Goal: Task Accomplishment & Management: Complete application form

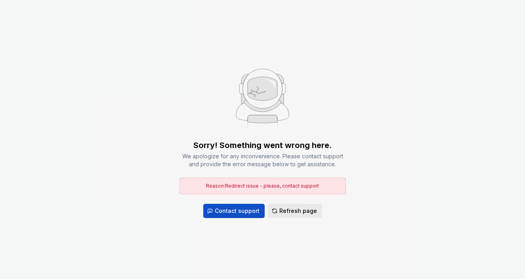
click at [287, 213] on span "Refresh page" at bounding box center [298, 211] width 38 height 8
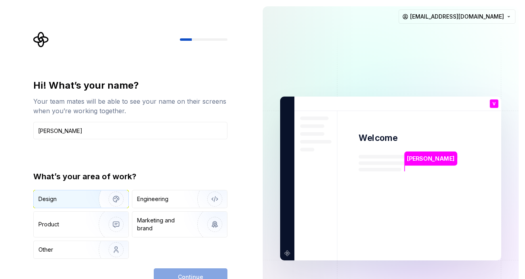
type input "[PERSON_NAME]"
click at [74, 202] on div "Design" at bounding box center [63, 199] width 50 height 8
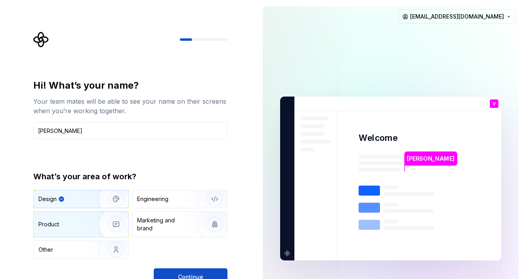
click at [86, 217] on img "button" at bounding box center [111, 224] width 51 height 53
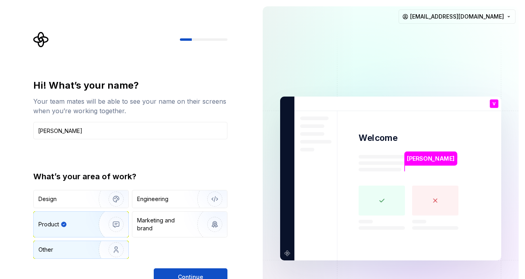
click at [101, 253] on img "button" at bounding box center [111, 249] width 51 height 53
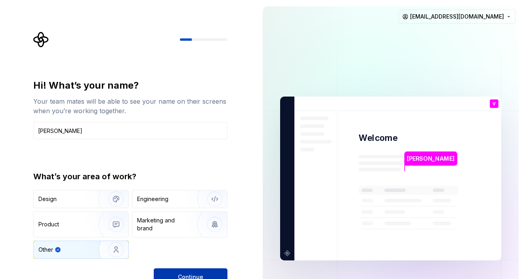
click at [189, 274] on span "Continue" at bounding box center [190, 277] width 25 height 8
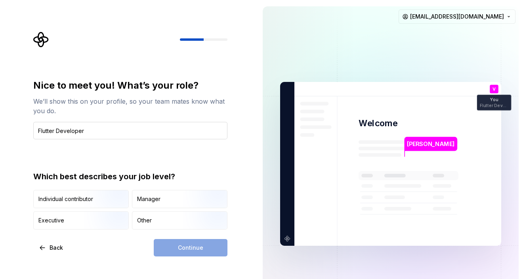
click at [38, 132] on input "Flutter Developer" at bounding box center [130, 130] width 194 height 17
type input "Sr. Flutter Developer"
click at [152, 222] on div "Other" at bounding box center [179, 220] width 95 height 17
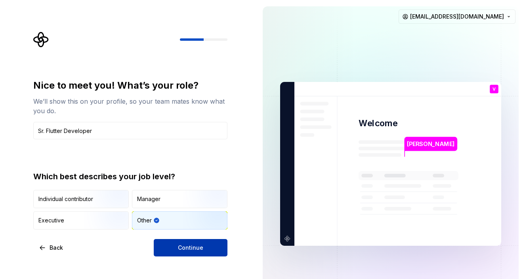
click at [195, 255] on button "Continue" at bounding box center [191, 247] width 74 height 17
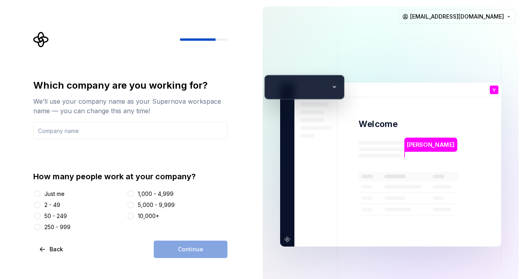
click at [64, 216] on div "50 - 249" at bounding box center [55, 216] width 23 height 8
click at [40, 216] on button "50 - 249" at bounding box center [37, 216] width 6 height 6
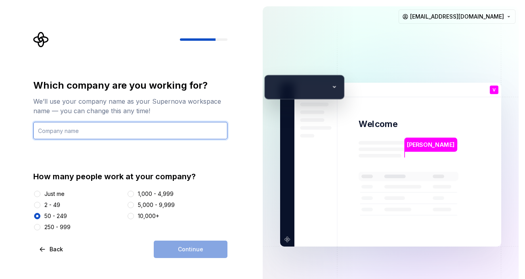
click at [112, 131] on input "text" at bounding box center [130, 130] width 194 height 17
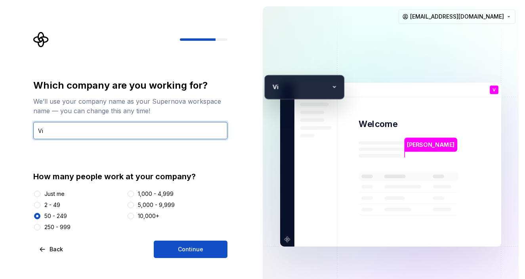
type input "V"
type input "R"
type input "Vicky"
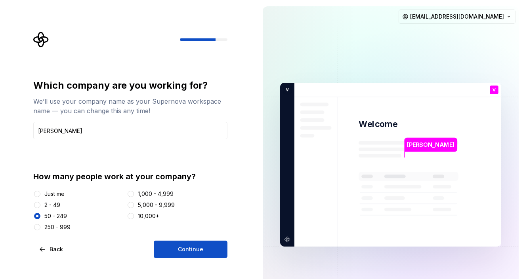
drag, startPoint x: 184, startPoint y: 247, endPoint x: 184, endPoint y: 252, distance: 4.8
click at [184, 252] on span "Continue" at bounding box center [190, 249] width 25 height 8
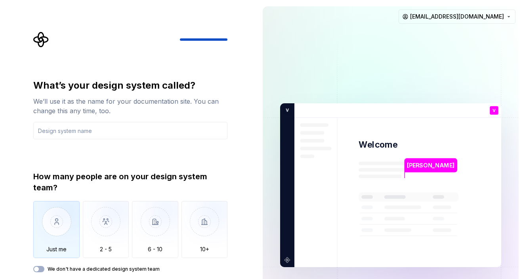
click at [59, 237] on img "button" at bounding box center [56, 227] width 46 height 53
click at [121, 137] on input "text" at bounding box center [130, 130] width 194 height 17
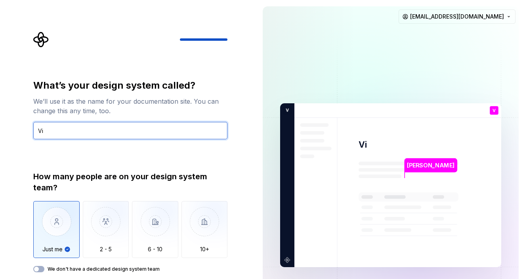
type input "V"
click at [100, 136] on input "Vicky" at bounding box center [130, 130] width 194 height 17
click at [121, 131] on input "Vicky" at bounding box center [130, 130] width 194 height 17
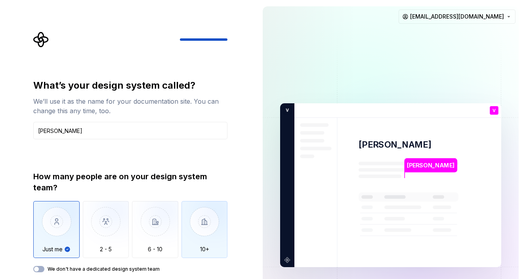
click at [211, 239] on img "button" at bounding box center [204, 227] width 46 height 53
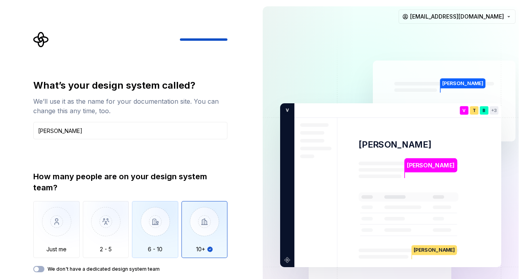
click at [169, 241] on img "button" at bounding box center [155, 227] width 46 height 53
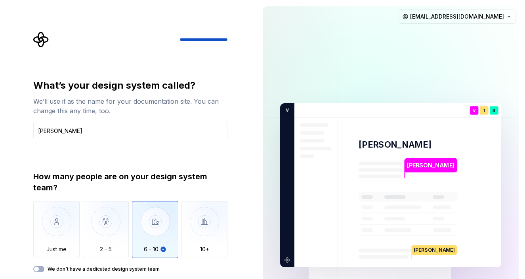
click at [141, 241] on img "button" at bounding box center [155, 227] width 46 height 53
click at [112, 240] on img "button" at bounding box center [106, 227] width 46 height 53
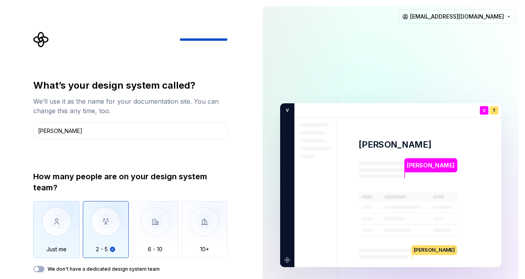
click at [67, 231] on img "button" at bounding box center [56, 227] width 46 height 53
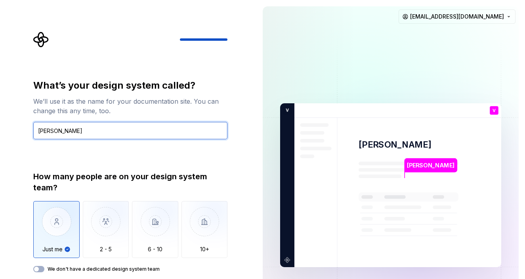
click at [132, 135] on input "Vicky" at bounding box center [130, 130] width 194 height 17
type input "V"
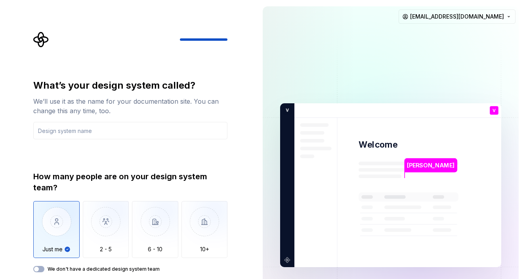
click at [44, 270] on div "We don't have a dedicated design system team" at bounding box center [130, 269] width 194 height 6
click at [41, 269] on button "We don't have a dedicated design system team" at bounding box center [38, 269] width 11 height 6
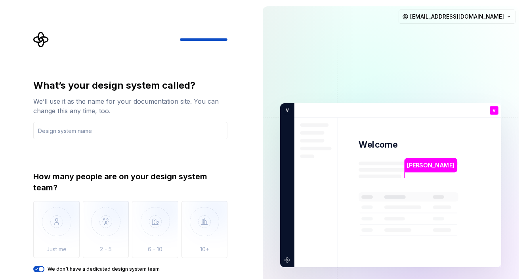
click at [411, 137] on img at bounding box center [390, 185] width 321 height 374
click at [199, 44] on div at bounding box center [130, 40] width 194 height 16
click at [200, 38] on div at bounding box center [227, 39] width 95 height 2
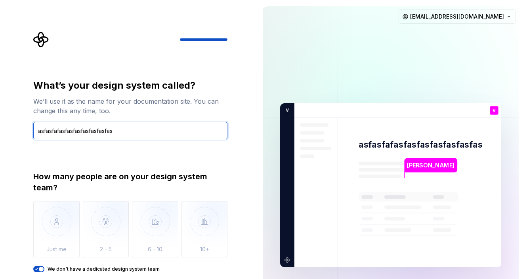
type input "asfasfafasfasfasfasfasfasfasf"
click at [188, 135] on input "asfasfafasfasfasfasfasfasfasf" at bounding box center [130, 130] width 194 height 17
click at [154, 131] on input "asfasfafasfasfasfasfasfasfasf" at bounding box center [130, 130] width 194 height 17
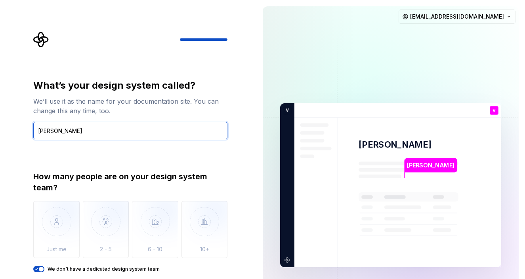
type input "Vicky"
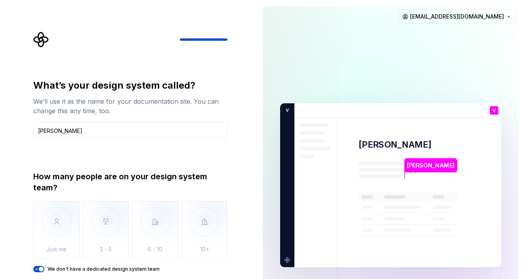
click at [43, 41] on icon "Supernova Logo" at bounding box center [40, 39] width 15 height 15
click at [423, 165] on div "Vicky" at bounding box center [431, 165] width 52 height 14
click at [156, 262] on div "How many people are on your design system team? Just me 2 - 5 6 - 10 10+ We don…" at bounding box center [130, 221] width 194 height 101
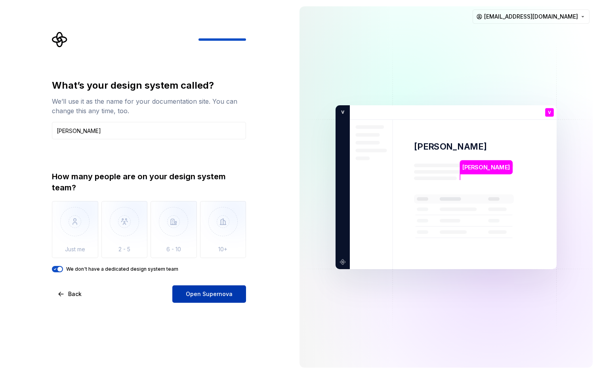
click at [222, 279] on button "Open Supernova" at bounding box center [209, 293] width 74 height 17
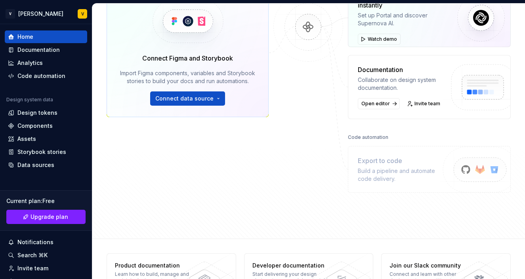
scroll to position [172, 0]
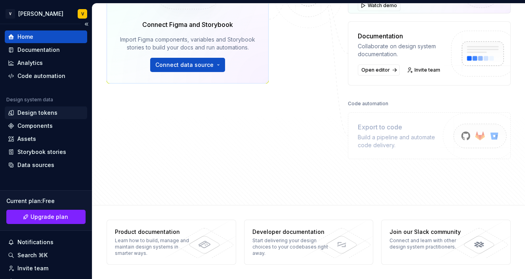
click at [54, 112] on div "Design tokens" at bounding box center [37, 113] width 40 height 8
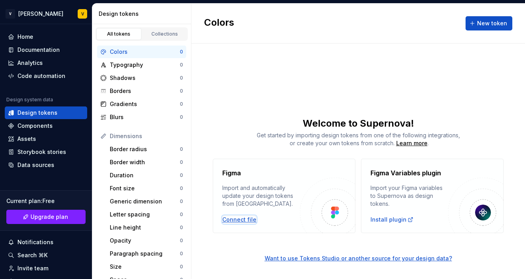
click at [247, 220] on div "Connect file" at bounding box center [239, 220] width 34 height 8
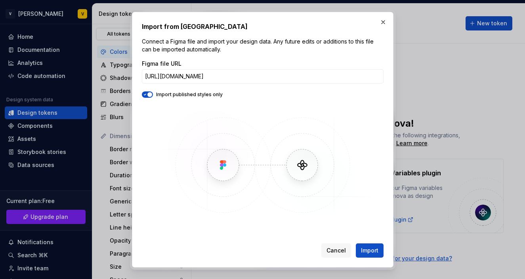
scroll to position [0, 114]
type input "https://www.figma.com/design/ofKsEd6UBTtKm2FsYTBeca/Elite-Equine-Marketplace?no…"
click at [365, 247] on span "Import" at bounding box center [369, 251] width 17 height 8
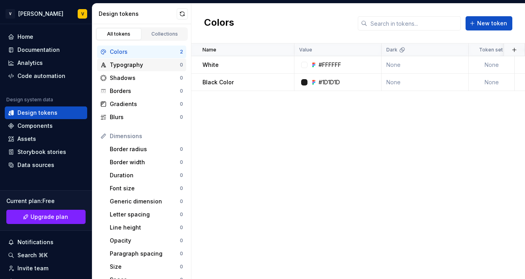
click at [146, 67] on div "Typography" at bounding box center [145, 65] width 70 height 8
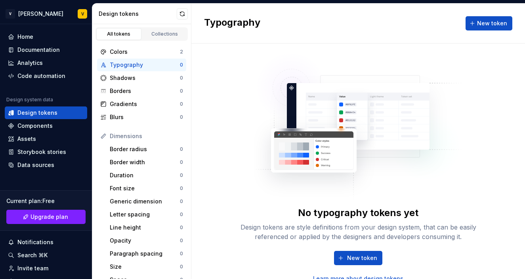
scroll to position [4, 0]
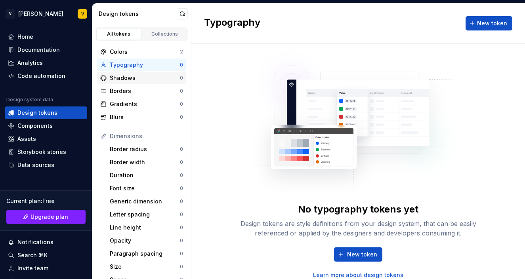
click at [148, 79] on div "Shadows" at bounding box center [145, 78] width 70 height 8
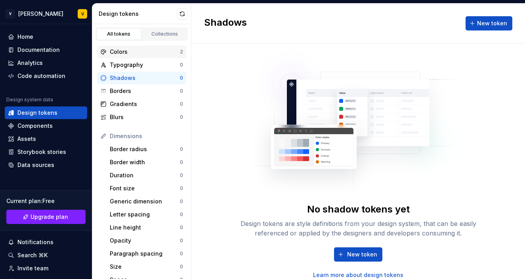
click at [150, 50] on div "Colors" at bounding box center [145, 52] width 70 height 8
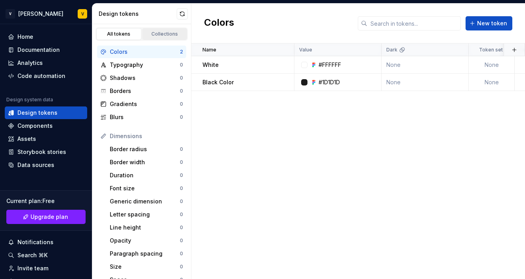
click at [170, 29] on link "Collections" at bounding box center [164, 34] width 45 height 12
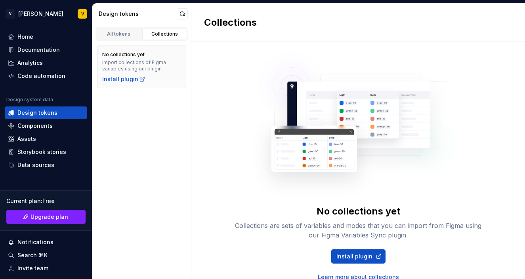
scroll to position [2, 0]
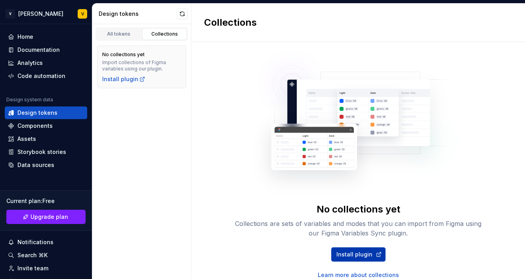
click at [350, 252] on span "Install plugin" at bounding box center [354, 255] width 36 height 8
click at [33, 128] on div "Components" at bounding box center [34, 126] width 35 height 8
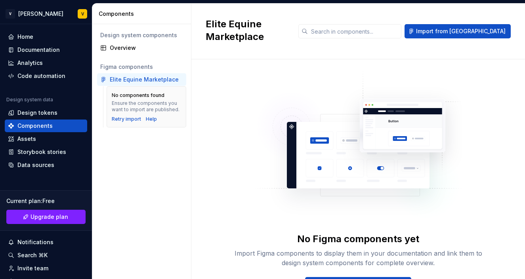
click at [167, 81] on div "Elite Equine Marketplace" at bounding box center [144, 80] width 69 height 8
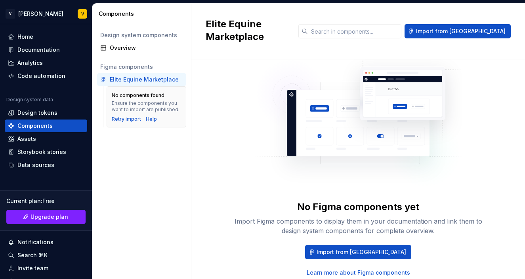
scroll to position [43, 0]
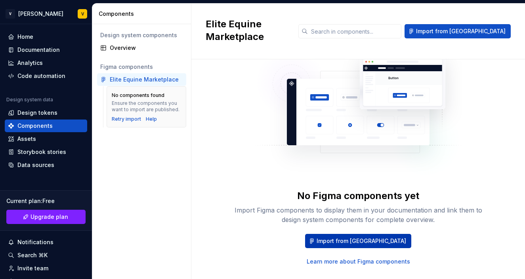
click at [352, 237] on span "Import from Figma" at bounding box center [360, 241] width 89 height 8
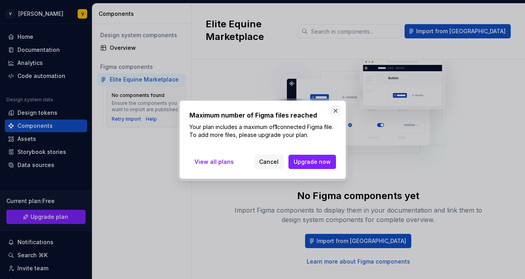
click at [332, 113] on button "button" at bounding box center [335, 110] width 11 height 11
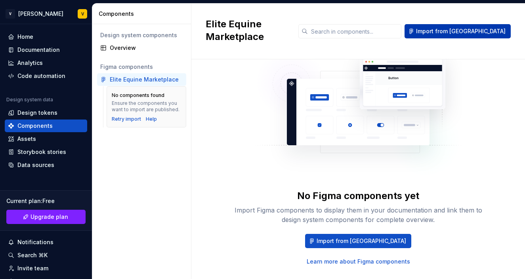
click at [473, 27] on span "Import from Figma" at bounding box center [460, 31] width 89 height 8
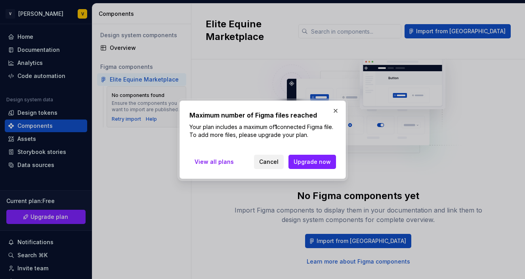
click at [268, 165] on span "Cancel" at bounding box center [268, 162] width 19 height 8
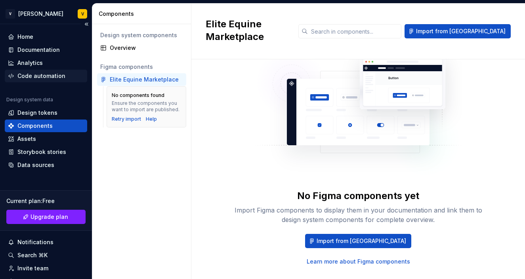
click at [51, 74] on div "Code automation" at bounding box center [41, 76] width 48 height 8
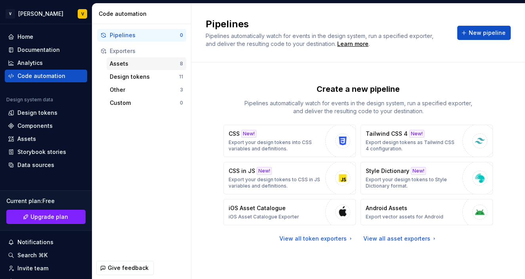
click at [137, 65] on div "Assets" at bounding box center [145, 64] width 70 height 8
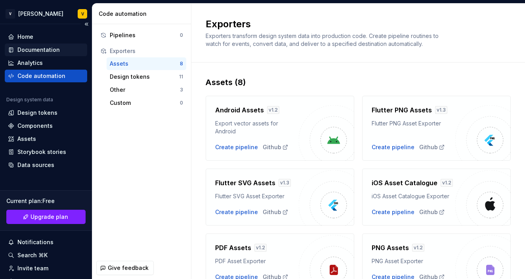
click at [51, 50] on div "Documentation" at bounding box center [38, 50] width 42 height 8
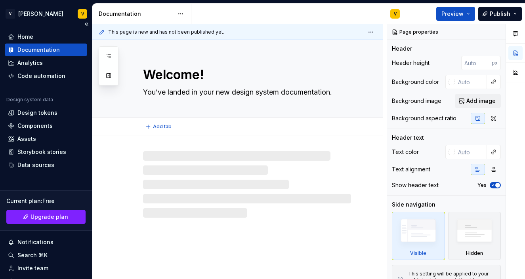
type textarea "*"
